Goal: Information Seeking & Learning: Check status

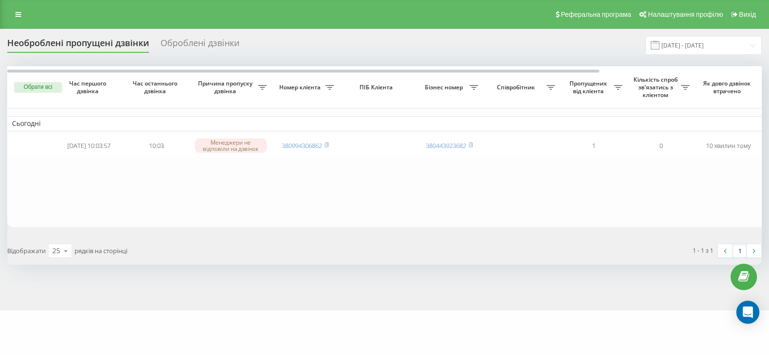
scroll to position [0, 207]
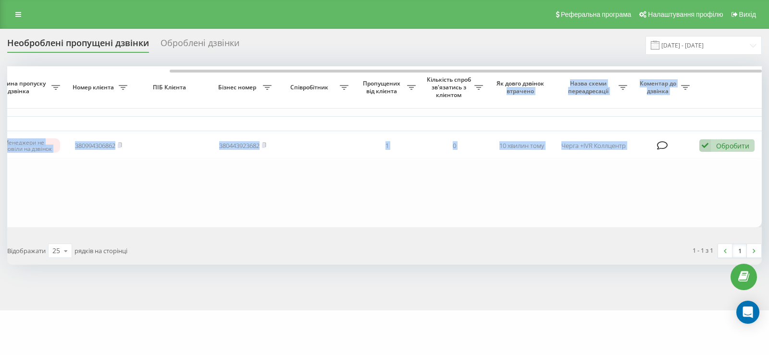
drag, startPoint x: 403, startPoint y: 69, endPoint x: 506, endPoint y: 95, distance: 106.5
click at [506, 95] on div "Обрати всі Час першого дзвінка Час останнього дзвінка Причина пропуску дзвінка …" at bounding box center [384, 146] width 754 height 161
click at [495, 199] on table "Сьогодні 2025-08-19 10:03:57 10:03 Менеджери не відповіли на дзвінок 3809943068…" at bounding box center [281, 146] width 961 height 161
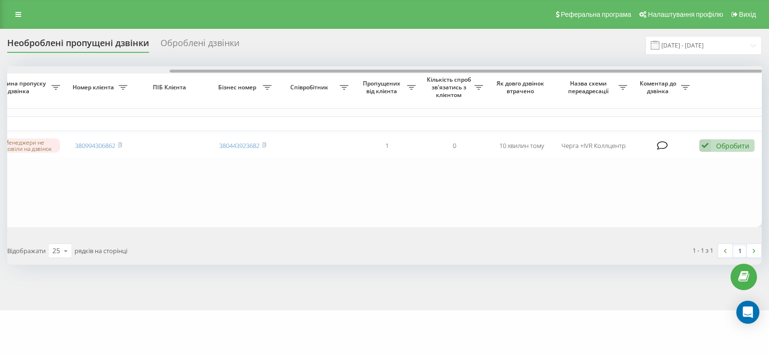
drag, startPoint x: 359, startPoint y: 68, endPoint x: 136, endPoint y: 74, distance: 223.0
click at [136, 74] on div at bounding box center [384, 69] width 754 height 7
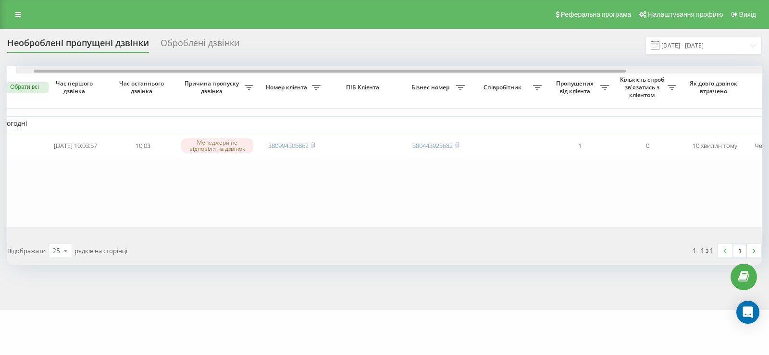
scroll to position [0, 0]
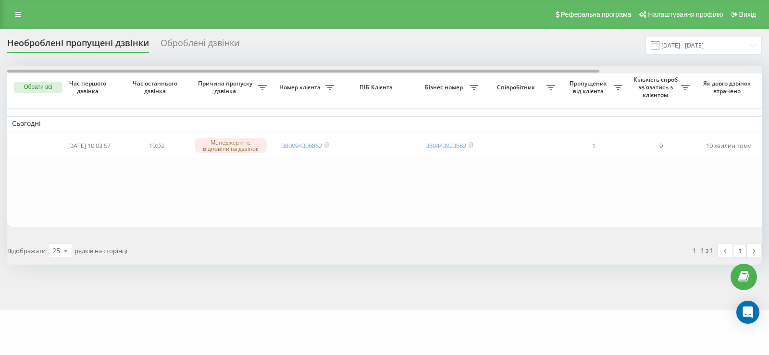
drag, startPoint x: 179, startPoint y: 71, endPoint x: 4, endPoint y: 94, distance: 176.8
click at [4, 94] on div "Необроблені пропущені дзвінки Оброблені дзвінки 19.07.2025 - 19.08.2025 Обрати …" at bounding box center [384, 170] width 769 height 282
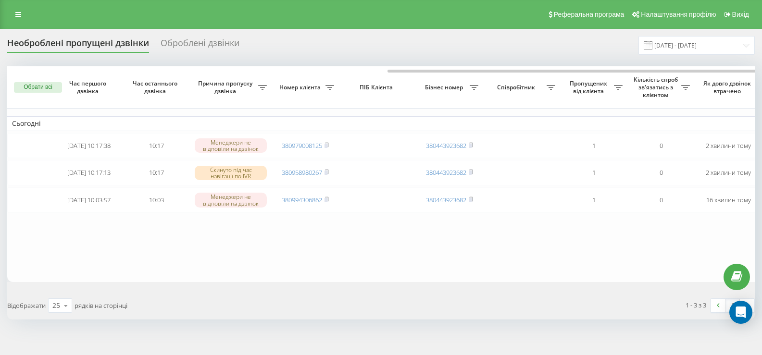
scroll to position [0, 214]
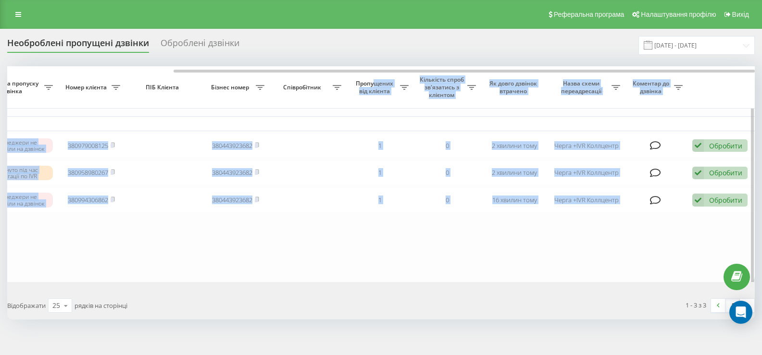
drag, startPoint x: 283, startPoint y: 69, endPoint x: 375, endPoint y: 83, distance: 92.8
click at [375, 83] on div "Обрати всі Час першого дзвінка Час останнього дзвінка Причина пропуску дзвінка …" at bounding box center [380, 174] width 747 height 216
click at [424, 255] on table "Сьогодні 2025-08-19 10:17:38 10:17 Менеджери не відповіли на дзвінок 3809790081…" at bounding box center [273, 174] width 961 height 216
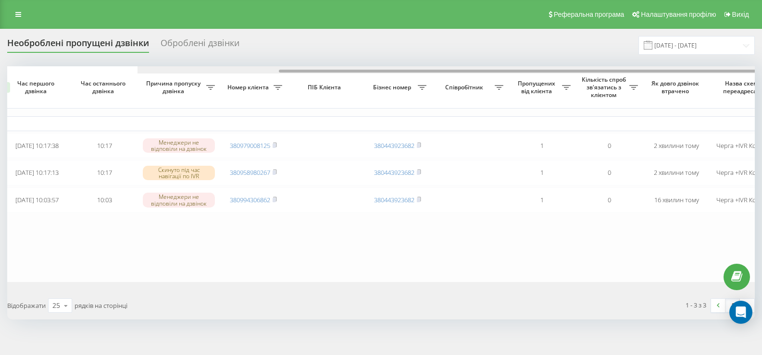
scroll to position [0, 0]
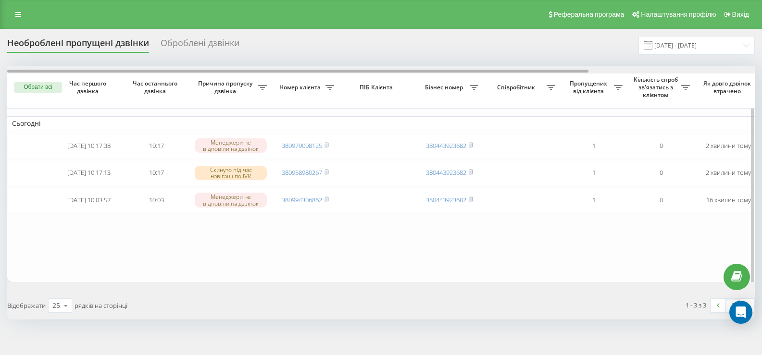
drag, startPoint x: 245, startPoint y: 71, endPoint x: 44, endPoint y: 82, distance: 201.6
click at [44, 82] on div "Обрати всі Час першого дзвінка Час останнього дзвінка Причина пропуску дзвінка …" at bounding box center [380, 174] width 747 height 216
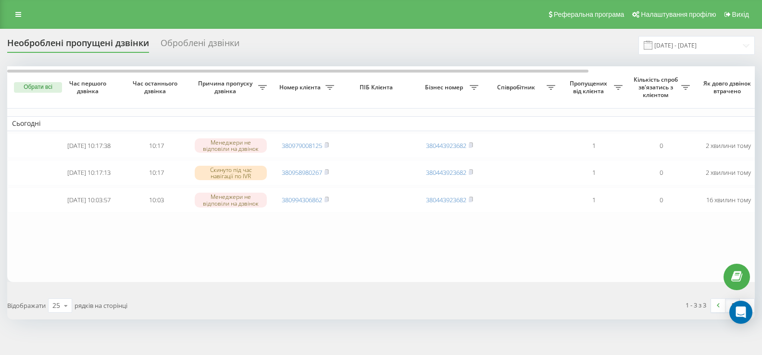
click at [21, 2] on div "Реферальна програма Налаштування профілю Вихід" at bounding box center [381, 14] width 762 height 29
click at [17, 15] on icon at bounding box center [18, 14] width 6 height 7
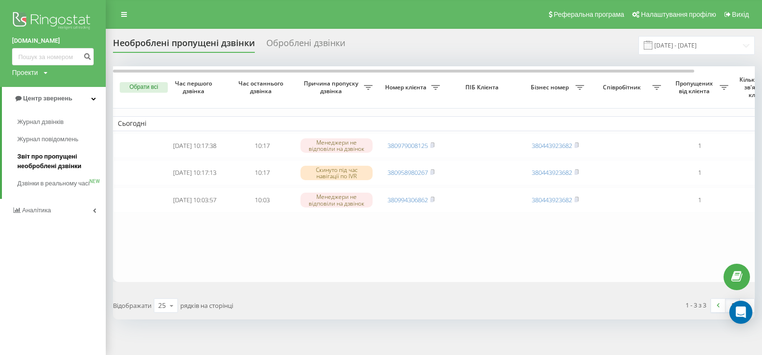
click at [36, 159] on span "Звіт про пропущені необроблені дзвінки" at bounding box center [59, 161] width 84 height 19
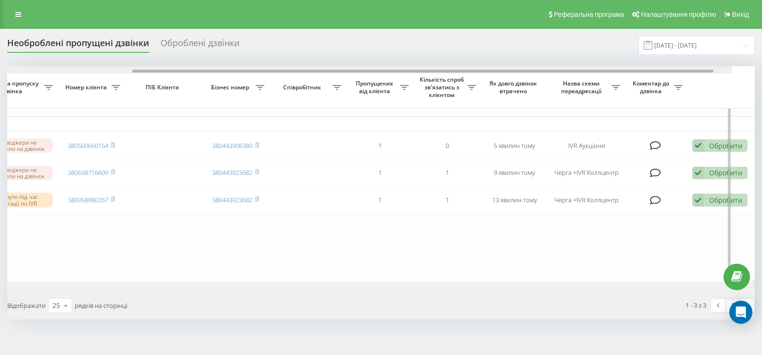
scroll to position [0, 84]
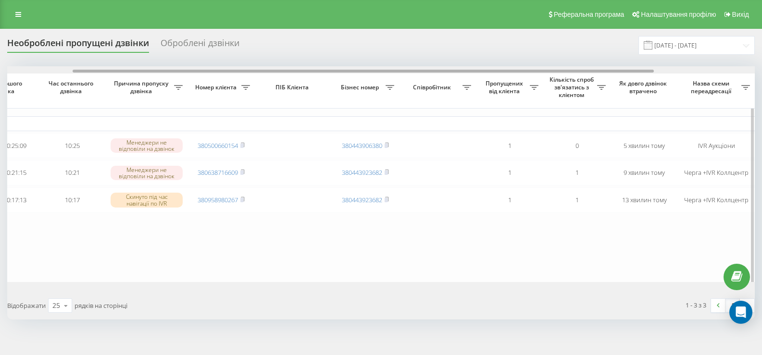
drag, startPoint x: 392, startPoint y: 70, endPoint x: 457, endPoint y: 92, distance: 69.0
click at [457, 92] on div "Обрати всі Час першого дзвінка Час останнього дзвінка Причина пропуску дзвінка …" at bounding box center [380, 174] width 747 height 216
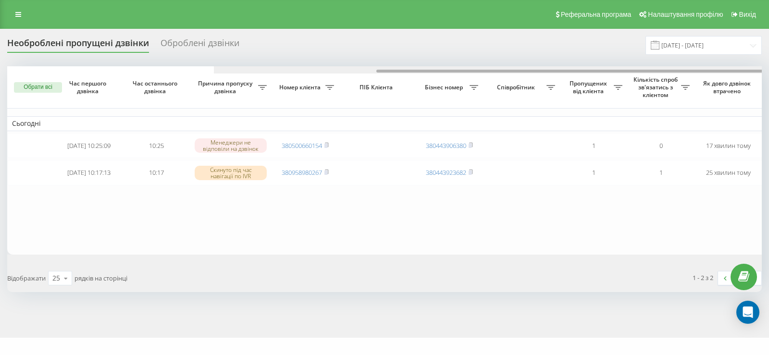
scroll to position [0, 207]
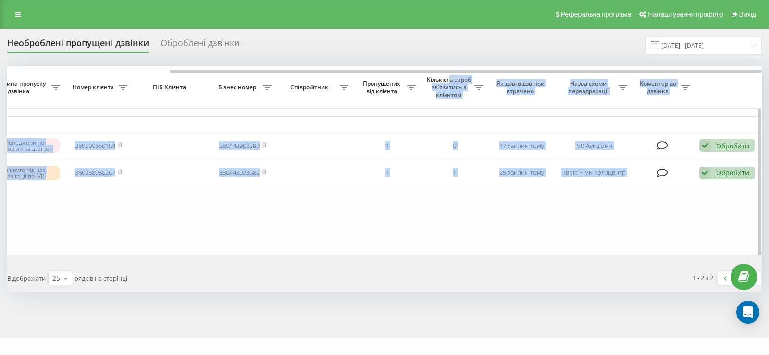
drag, startPoint x: 369, startPoint y: 68, endPoint x: 449, endPoint y: 74, distance: 80.0
click at [449, 74] on div "Обрати всі Час першого дзвінка Час останнього дзвінка Причина пропуску дзвінка …" at bounding box center [384, 160] width 754 height 188
click at [461, 233] on table "Сьогодні [DATE] 10:25:09 10:25 Менеджери не відповіли на дзвінок 380500660154 3…" at bounding box center [281, 160] width 961 height 188
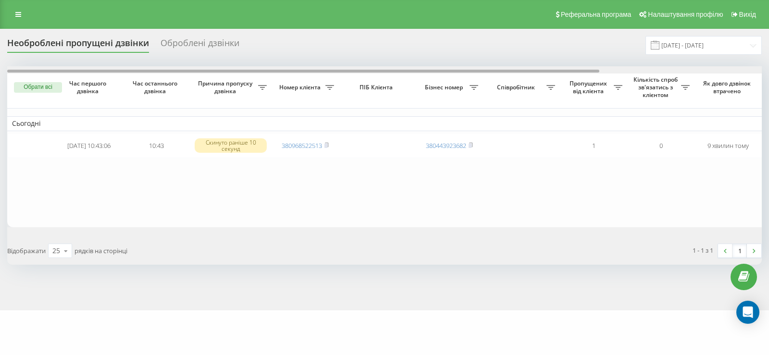
scroll to position [0, 207]
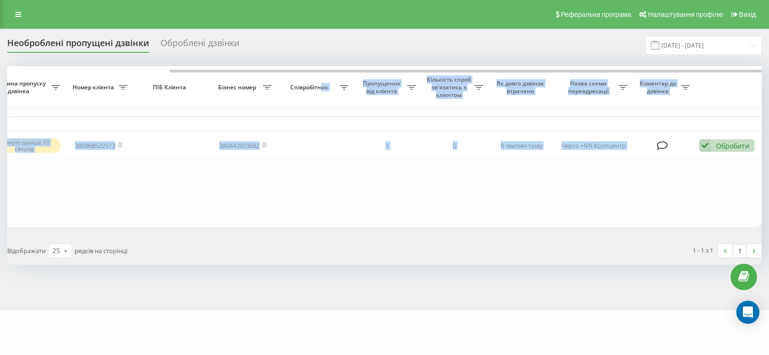
drag, startPoint x: 303, startPoint y: 73, endPoint x: 322, endPoint y: 76, distance: 19.0
click at [322, 76] on div "Обрати всі Час першого дзвінка Час останнього дзвінка Причина пропуску дзвінка …" at bounding box center [384, 146] width 754 height 161
click at [345, 199] on table "Сьогодні 2025-08-19 10:43:06 10:43 Скинуто раніше 10 секунд 380968522513 380443…" at bounding box center [281, 146] width 961 height 161
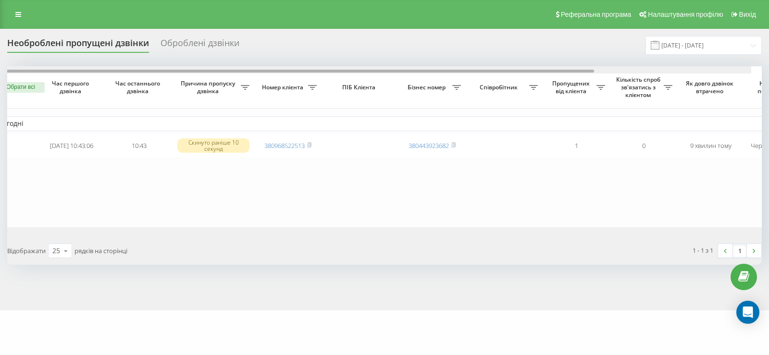
scroll to position [0, 0]
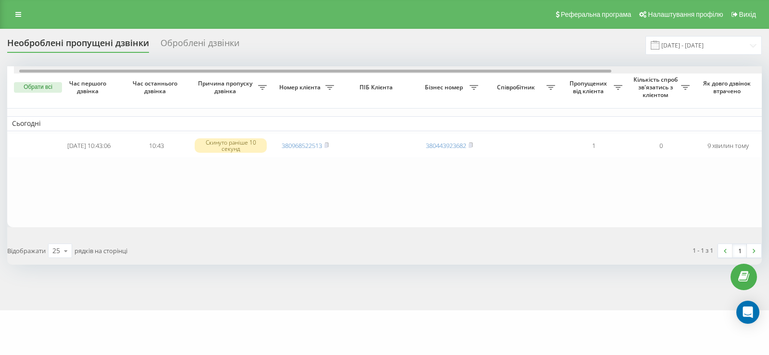
drag, startPoint x: 307, startPoint y: 71, endPoint x: 121, endPoint y: 81, distance: 187.1
click at [121, 81] on div "Обрати всі Час першого дзвінка Час останнього дзвінка Причина пропуску дзвінка …" at bounding box center [384, 146] width 754 height 161
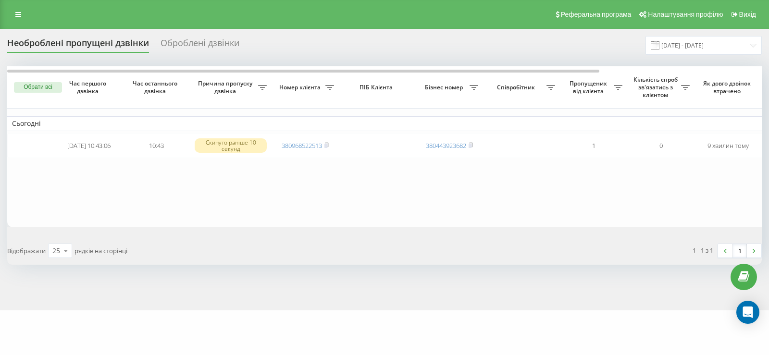
click at [19, 16] on icon at bounding box center [18, 14] width 6 height 7
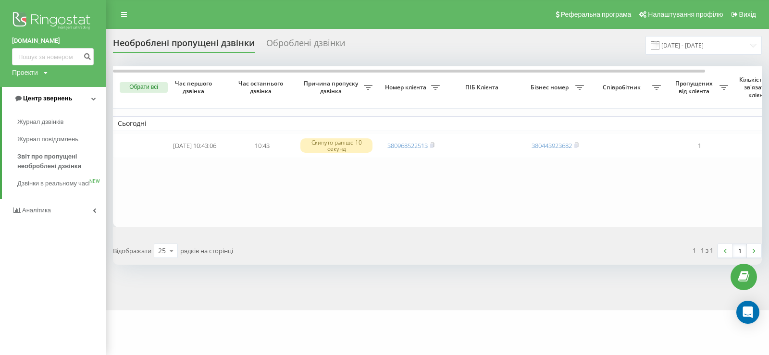
click at [40, 98] on span "Центр звернень" at bounding box center [47, 98] width 49 height 7
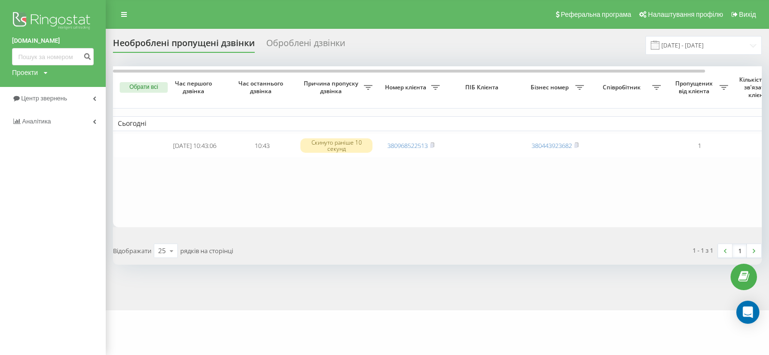
drag, startPoint x: 29, startPoint y: 118, endPoint x: 38, endPoint y: 136, distance: 20.0
click at [29, 118] on span "Аналiтика" at bounding box center [36, 121] width 29 height 7
click at [37, 145] on span "Співробітники у реальному часі" at bounding box center [53, 149] width 73 height 19
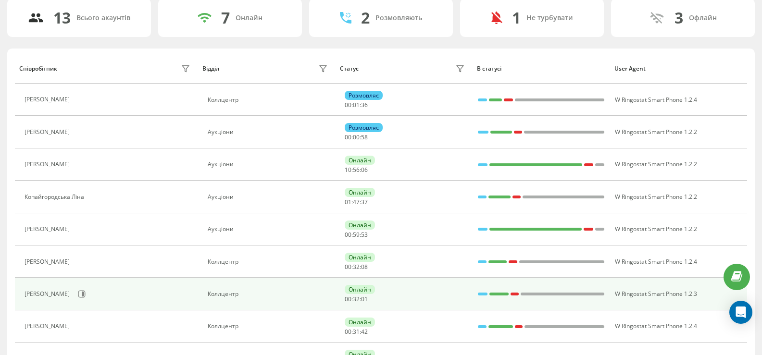
scroll to position [144, 0]
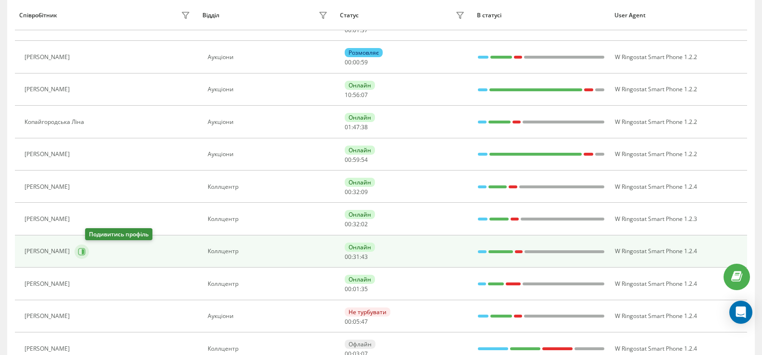
click at [84, 252] on icon at bounding box center [83, 251] width 2 height 5
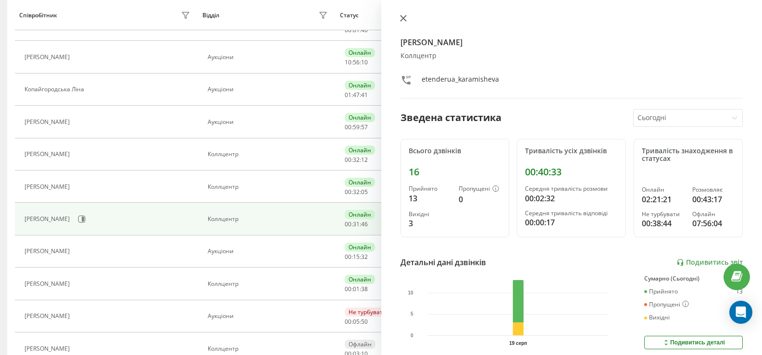
click at [405, 20] on icon at bounding box center [403, 18] width 6 height 6
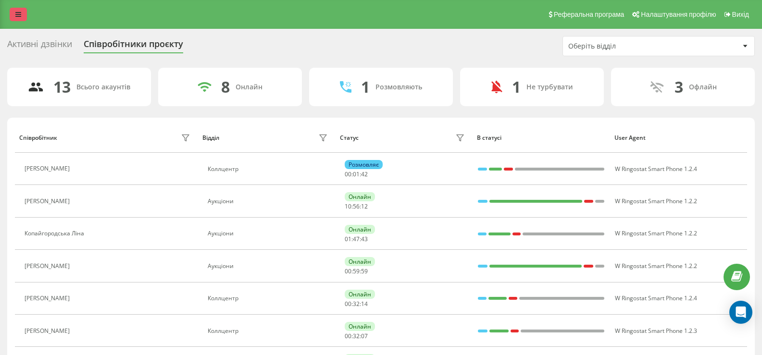
click at [23, 12] on link at bounding box center [18, 14] width 17 height 13
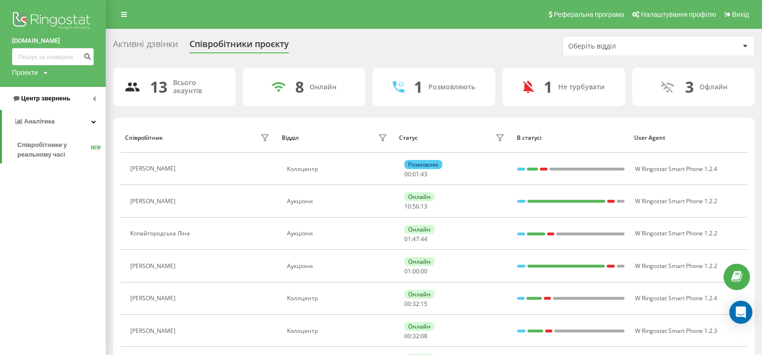
click at [38, 94] on span "Центр звернень" at bounding box center [41, 99] width 58 height 10
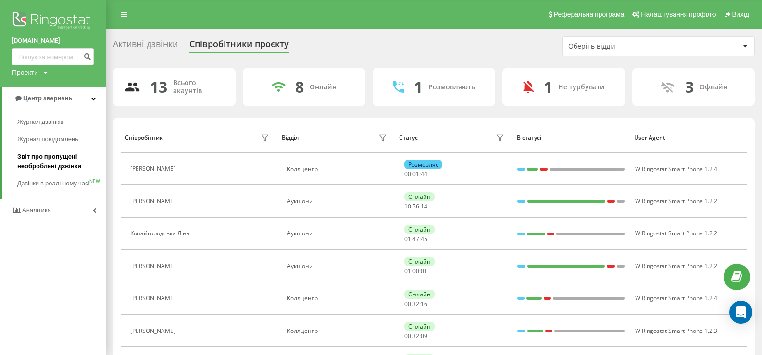
click at [44, 158] on span "Звіт про пропущені необроблені дзвінки" at bounding box center [59, 161] width 84 height 19
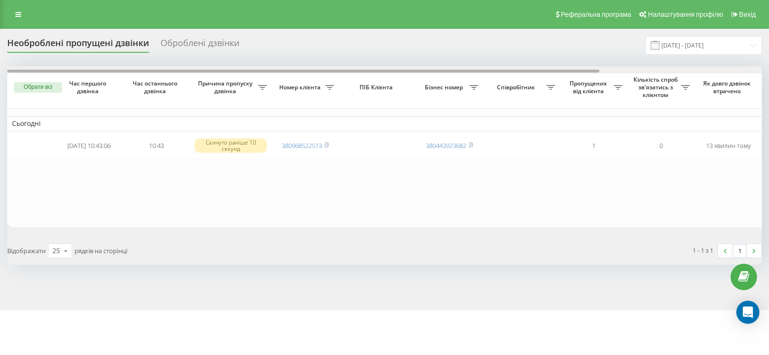
drag, startPoint x: 378, startPoint y: 71, endPoint x: 310, endPoint y: 105, distance: 76.1
click at [310, 105] on div "Обрати всі Час першого дзвінка Час останнього дзвінка Причина пропуску дзвінка …" at bounding box center [384, 146] width 754 height 161
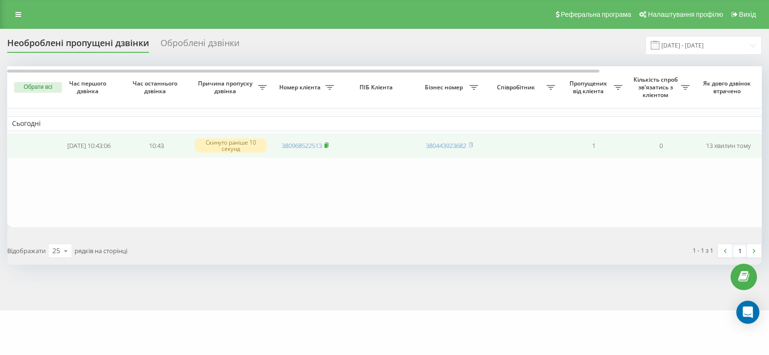
click at [327, 146] on rect at bounding box center [325, 146] width 3 height 4
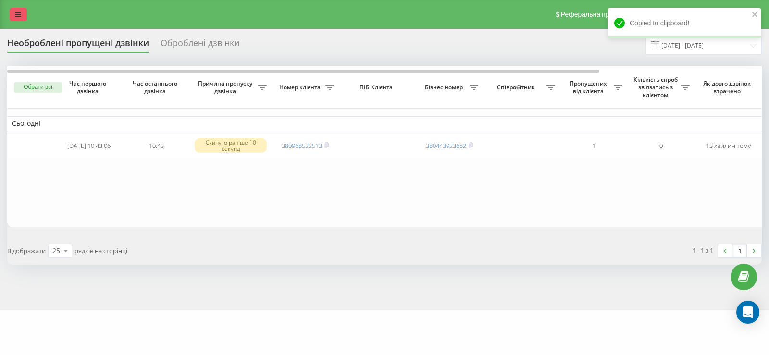
click at [20, 14] on icon at bounding box center [18, 14] width 6 height 7
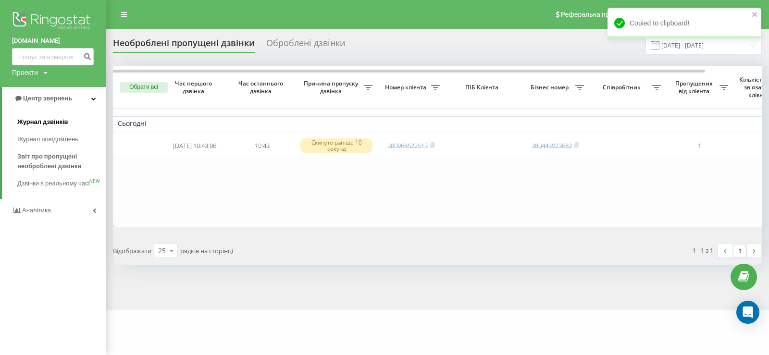
click at [36, 116] on link "Журнал дзвінків" at bounding box center [61, 121] width 88 height 17
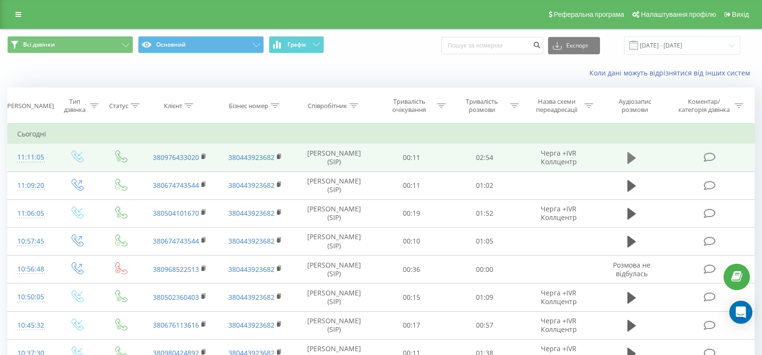
click at [629, 158] on icon at bounding box center [631, 158] width 9 height 12
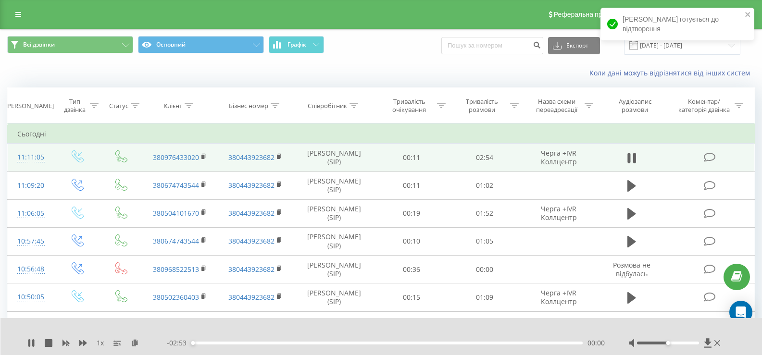
click at [349, 341] on div "- 02:53 00:00 00:00" at bounding box center [386, 343] width 438 height 10
click at [351, 342] on div "00:00" at bounding box center [386, 343] width 391 height 3
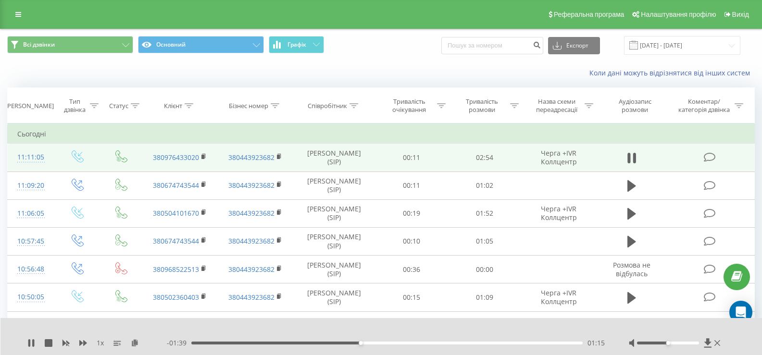
click at [400, 341] on div "- 01:39 01:15 01:15" at bounding box center [386, 343] width 438 height 10
click at [400, 343] on div "01:16" at bounding box center [386, 343] width 391 height 3
click at [358, 342] on div "01:14" at bounding box center [386, 343] width 391 height 3
click at [374, 343] on div "01:14" at bounding box center [386, 343] width 391 height 3
click at [382, 342] on div "01:25" at bounding box center [386, 343] width 391 height 3
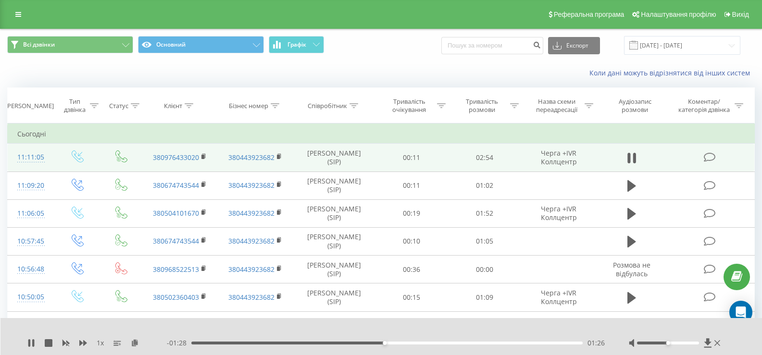
click at [400, 342] on div "01:26" at bounding box center [386, 343] width 391 height 3
click at [416, 342] on div "01:34" at bounding box center [386, 343] width 391 height 3
click at [430, 343] on div "01:41" at bounding box center [386, 343] width 391 height 3
click at [30, 340] on icon at bounding box center [29, 343] width 2 height 8
click at [28, 342] on icon at bounding box center [31, 343] width 8 height 8
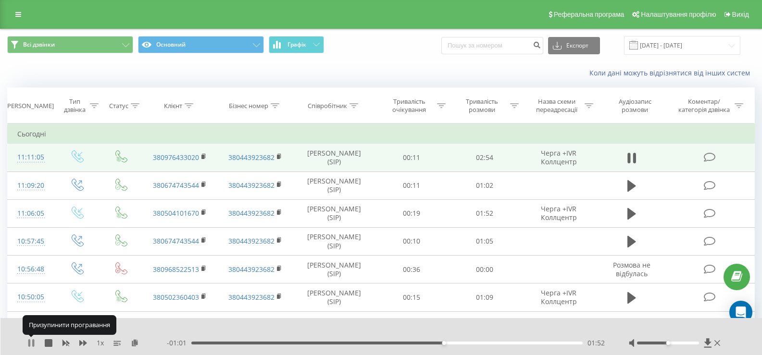
click at [30, 342] on icon at bounding box center [29, 343] width 2 height 8
click at [29, 342] on icon at bounding box center [31, 343] width 6 height 8
click at [29, 342] on icon at bounding box center [29, 343] width 2 height 8
click at [17, 14] on icon at bounding box center [18, 14] width 6 height 7
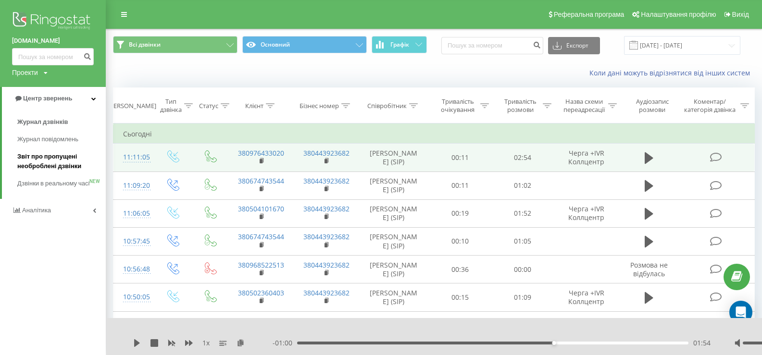
click at [45, 159] on span "Звіт про пропущені необроблені дзвінки" at bounding box center [59, 161] width 84 height 19
